Goal: Task Accomplishment & Management: Use online tool/utility

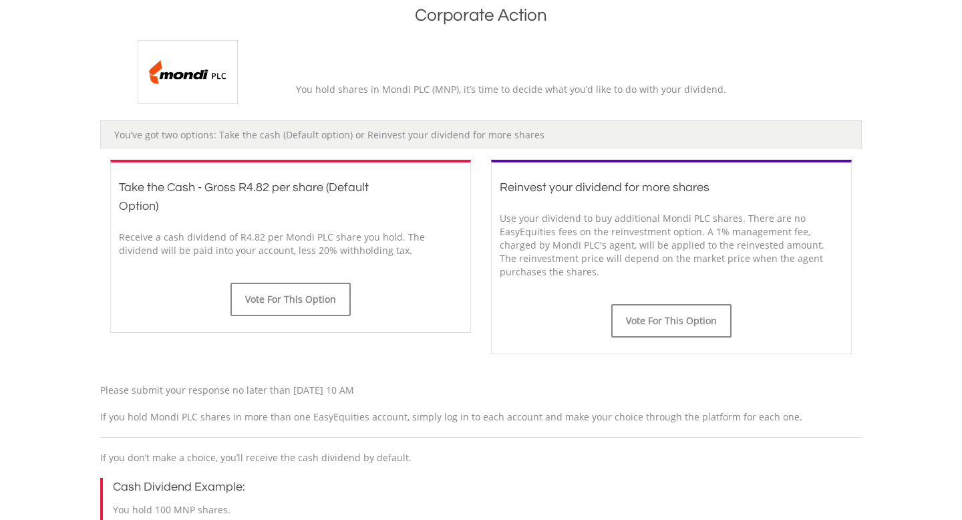
scroll to position [302, 0]
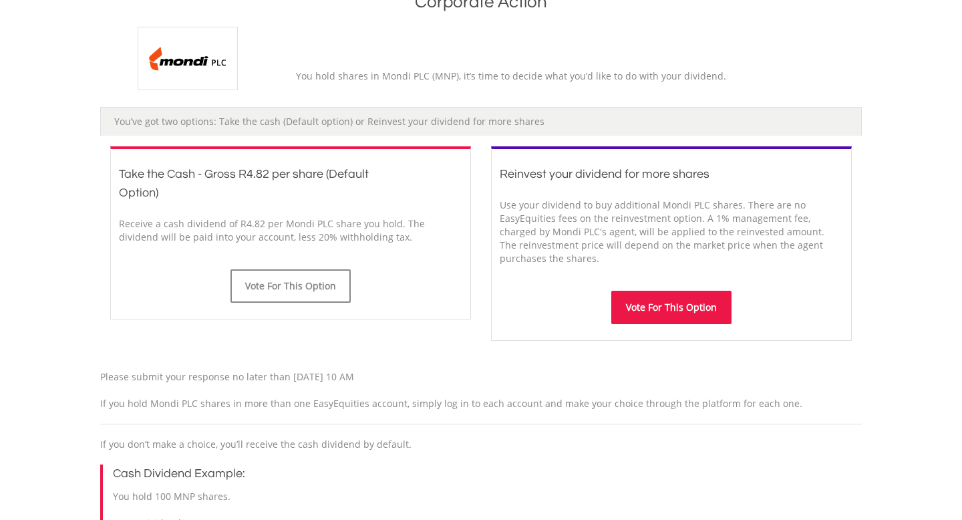
click at [639, 316] on button "Vote For This Option" at bounding box center [672, 307] width 120 height 33
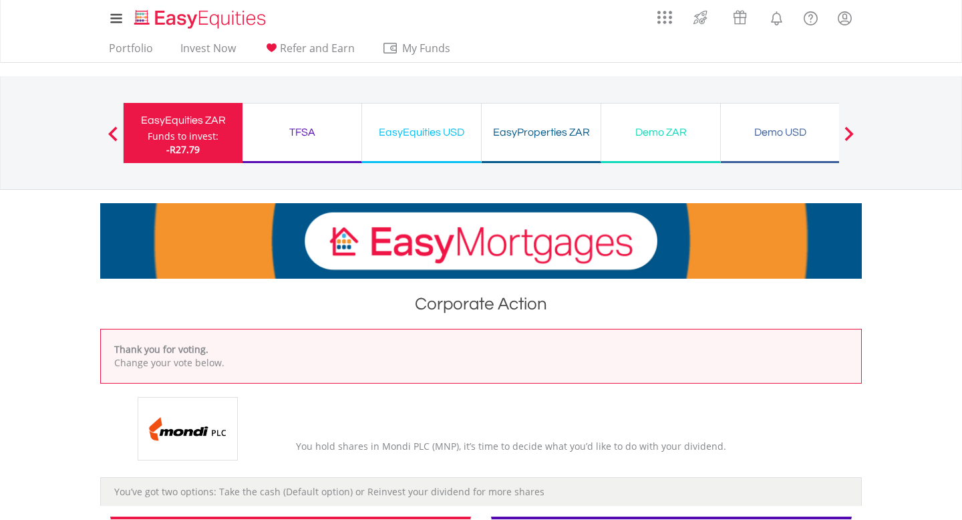
click at [185, 130] on div "Funds to invest:" at bounding box center [183, 136] width 71 height 13
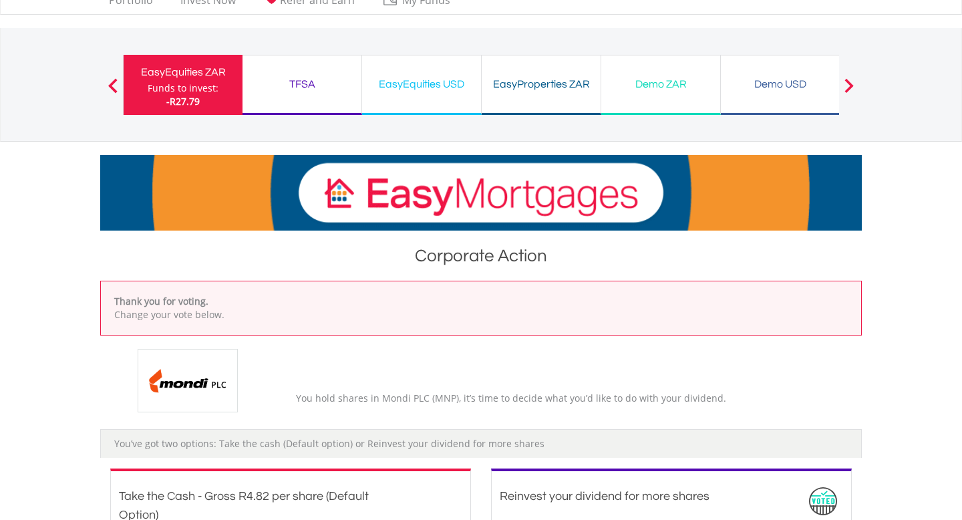
scroll to position [54, 0]
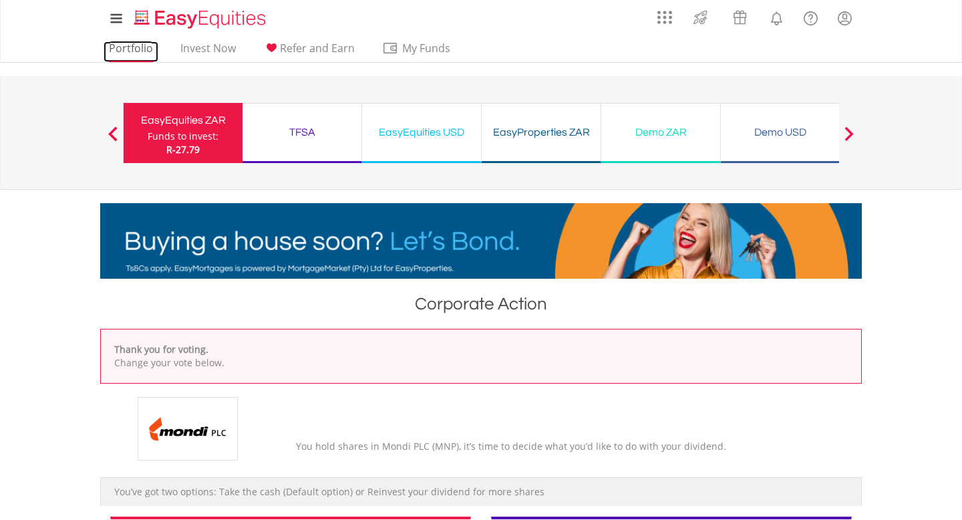
click at [136, 54] on link "Portfolio" at bounding box center [131, 51] width 55 height 21
